Goal: Check status

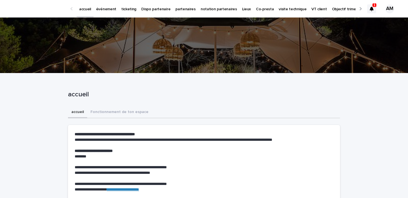
click at [371, 7] on icon at bounding box center [372, 9] width 4 height 4
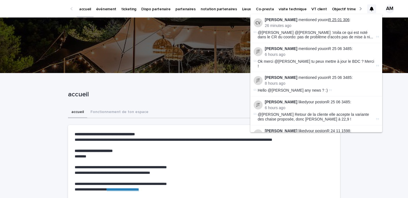
click at [338, 21] on link "R 25 01 306" at bounding box center [339, 19] width 21 height 4
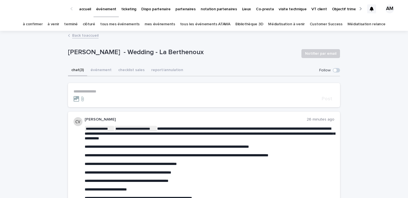
click at [101, 6] on p "événement" at bounding box center [106, 6] width 20 height 12
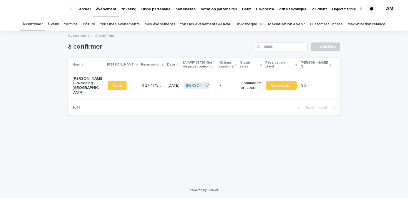
click at [59, 25] on link "à venir" at bounding box center [53, 24] width 12 height 13
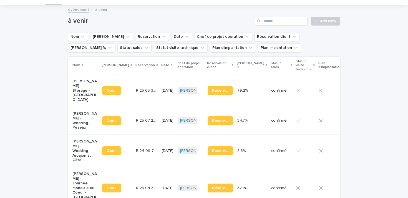
scroll to position [23, 0]
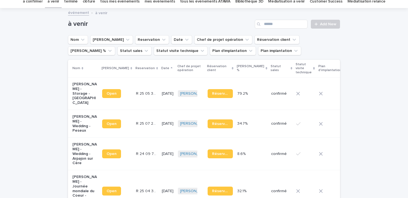
click at [165, 22] on h1 "à venir" at bounding box center [160, 24] width 185 height 8
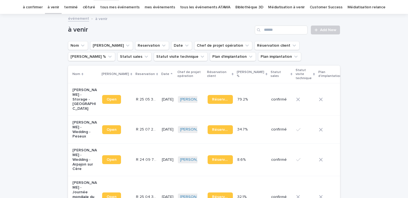
scroll to position [13, 0]
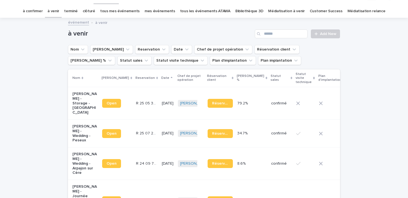
click at [75, 9] on link "terminé" at bounding box center [71, 11] width 14 height 13
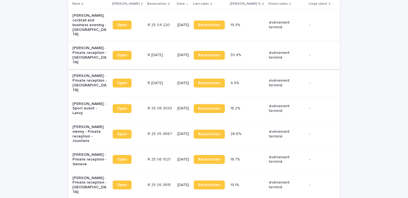
scroll to position [84, 0]
click at [103, 46] on p "[PERSON_NAME] - Private reception - [GEOGRAPHIC_DATA]" at bounding box center [89, 55] width 35 height 19
